Goal: Task Accomplishment & Management: Manage account settings

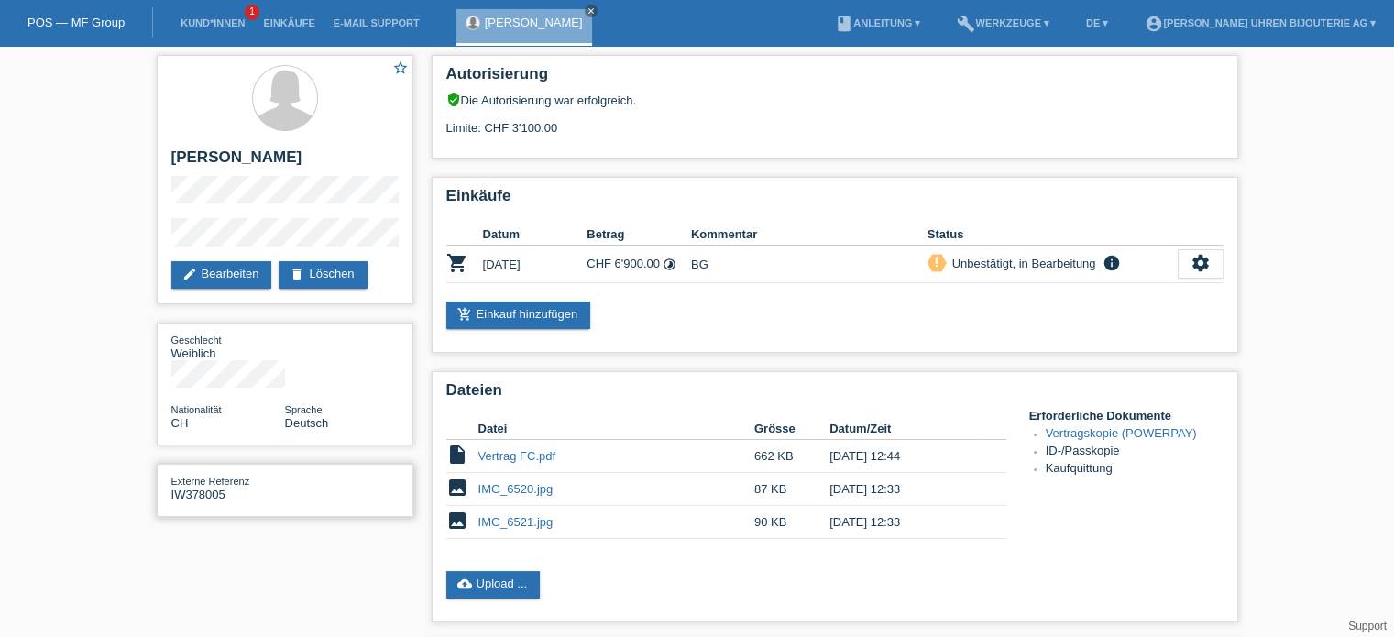
click at [214, 476] on span "Externe Referenz" at bounding box center [210, 481] width 79 height 11
drag, startPoint x: 228, startPoint y: 465, endPoint x: 150, endPoint y: 473, distance: 78.2
click at [150, 473] on div "star_border Fatima Catovic edit Bearbeiten delete Löschen Geschlecht Weiblich N…" at bounding box center [285, 290] width 275 height 489
copy div "IW378005"
drag, startPoint x: 224, startPoint y: 156, endPoint x: 286, endPoint y: 160, distance: 62.5
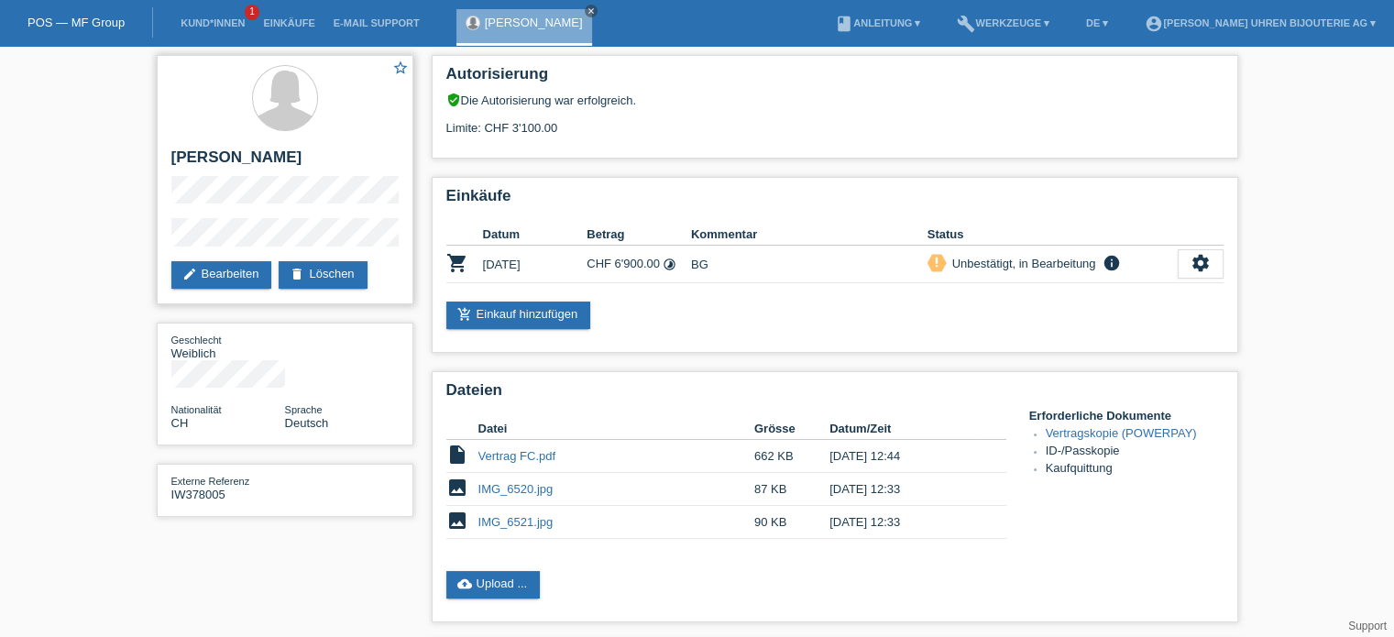
click at [286, 160] on h2 "[PERSON_NAME]" at bounding box center [284, 161] width 227 height 27
copy h2 "Catovic"
click at [268, 183] on div "star_border Fatima Catovic edit Bearbeiten delete Löschen" at bounding box center [285, 179] width 257 height 249
drag, startPoint x: 163, startPoint y: 177, endPoint x: 161, endPoint y: 197, distance: 20.2
click at [161, 197] on div "star_border Fatima Catovic edit Bearbeiten delete Löschen" at bounding box center [285, 179] width 257 height 249
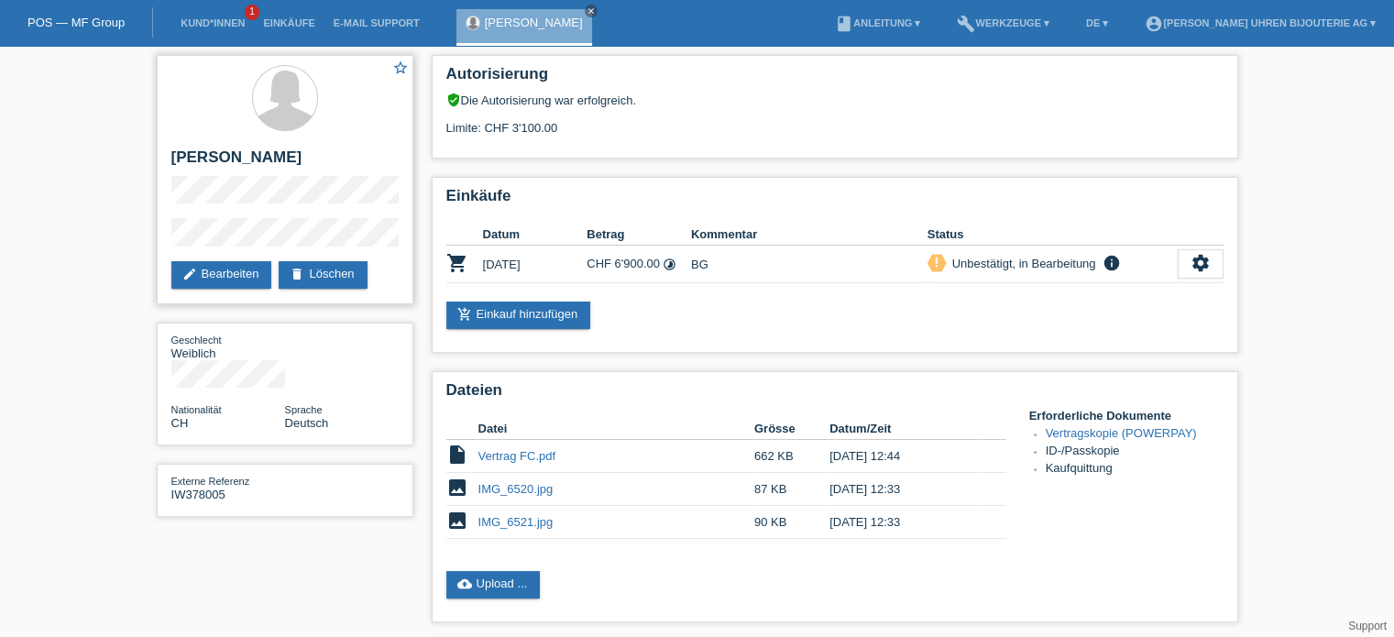
click at [163, 224] on div "star_border Fatima Catovic edit Bearbeiten delete Löschen" at bounding box center [285, 179] width 257 height 249
click at [144, 241] on div "star_border Fatima Catovic edit Bearbeiten delete Löschen Geschlecht Weiblich N…" at bounding box center [697, 495] width 1394 height 899
click at [498, 589] on link "cloud_upload Upload ..." at bounding box center [493, 584] width 94 height 27
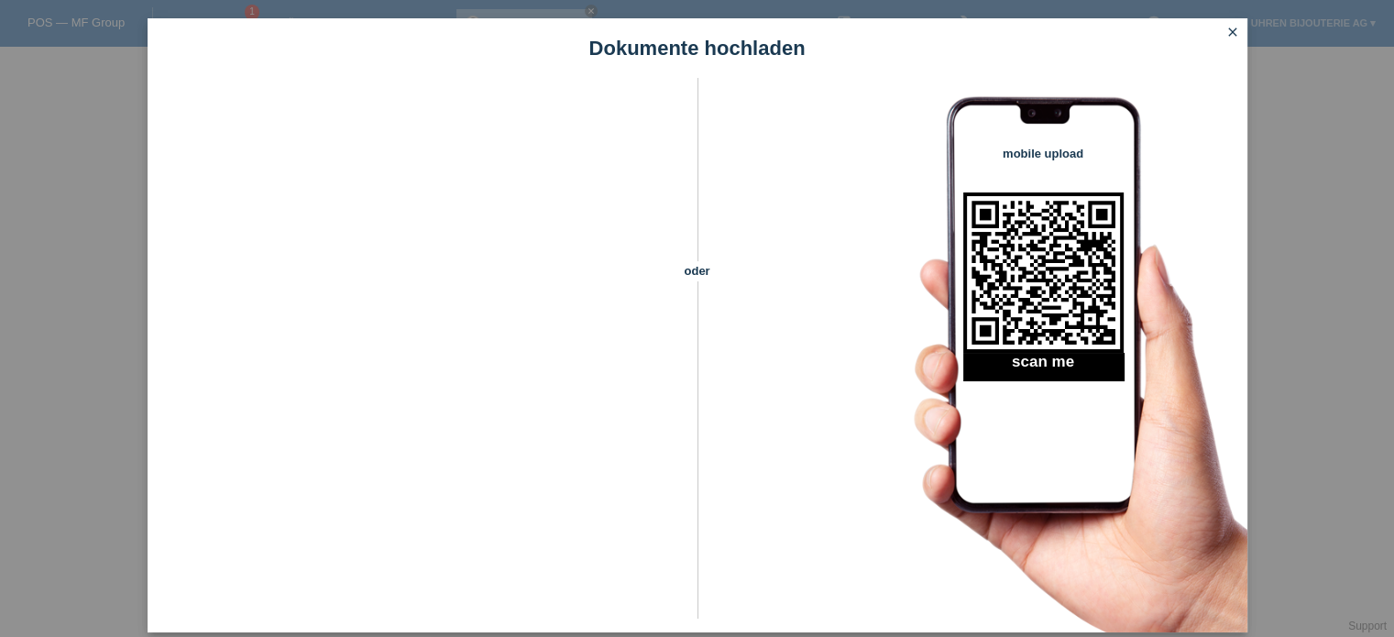
click at [1227, 37] on icon "close" at bounding box center [1232, 32] width 15 height 15
click at [1228, 31] on icon "close" at bounding box center [1232, 32] width 15 height 15
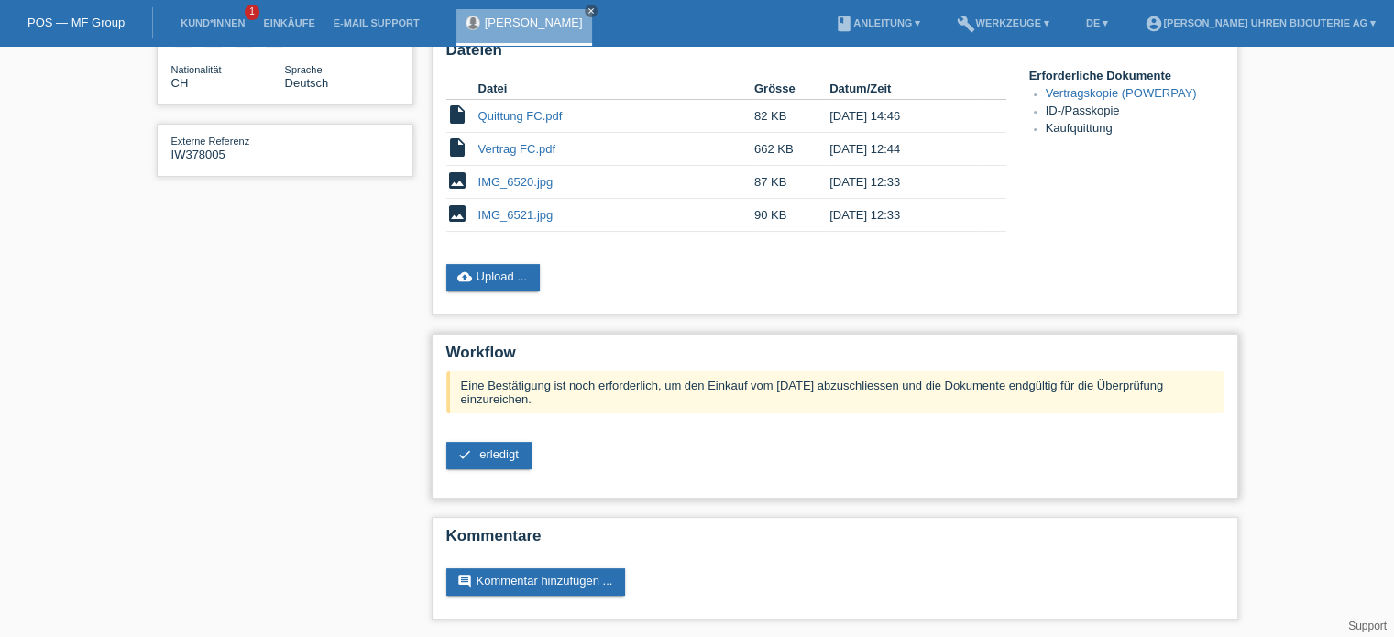
scroll to position [340, 0]
click at [503, 460] on link "check erledigt" at bounding box center [488, 455] width 85 height 27
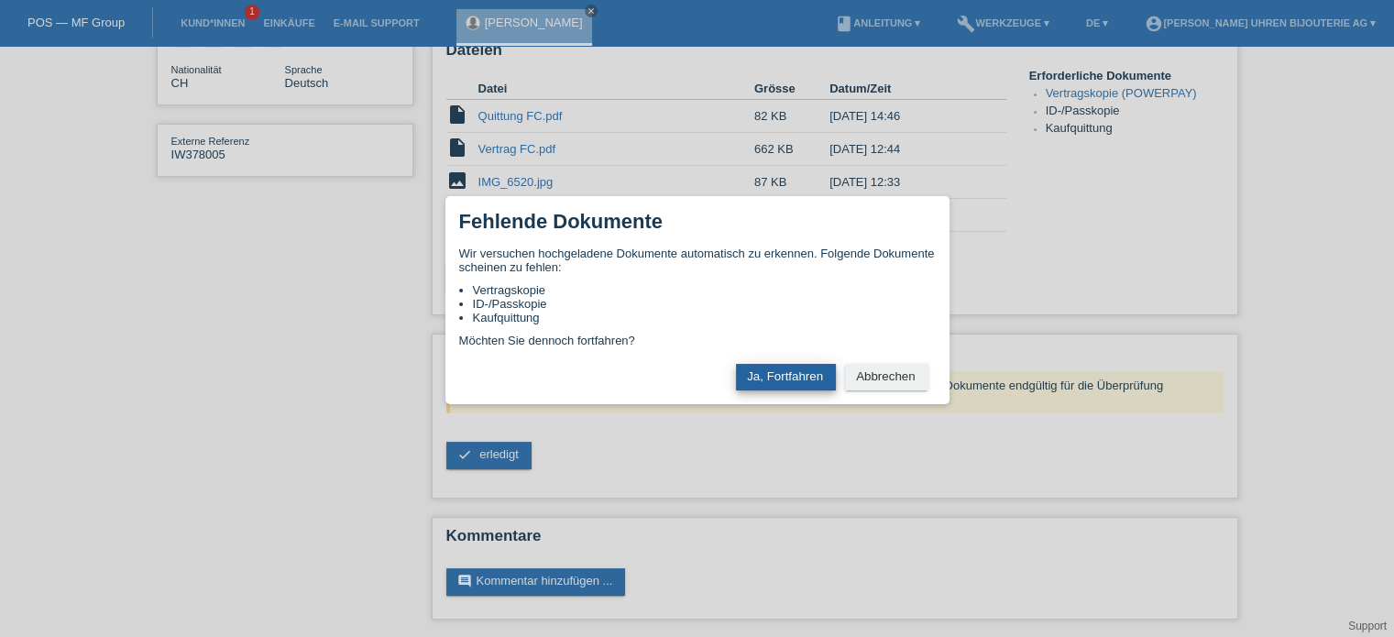
click at [792, 385] on button "Ja, Fortfahren" at bounding box center [786, 377] width 100 height 27
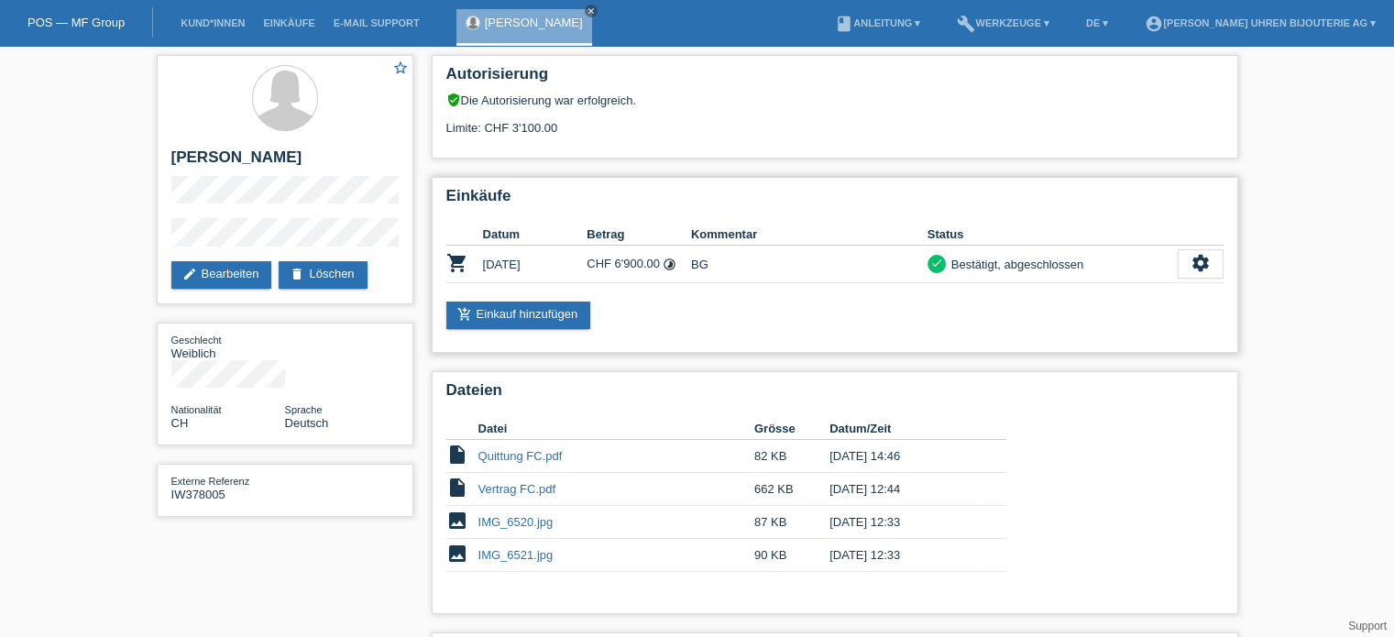
drag, startPoint x: 559, startPoint y: 258, endPoint x: 798, endPoint y: 257, distance: 239.2
click at [798, 257] on tr "shopping_cart 23.08.2025 CHF 6'900.00 timelapse BG check settings" at bounding box center [834, 265] width 777 height 38
click at [235, 174] on h2 "[PERSON_NAME]" at bounding box center [284, 161] width 227 height 27
